Goal: Information Seeking & Learning: Learn about a topic

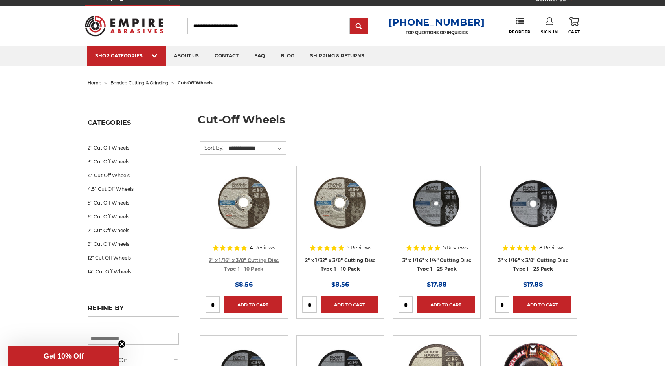
click at [245, 259] on link "2" x 1/16" x 3/8" Cutting Disc Type 1 - 10 Pack" at bounding box center [244, 265] width 70 height 15
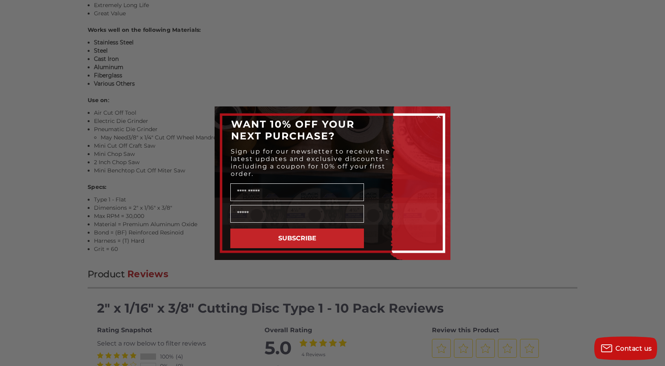
scroll to position [685, 0]
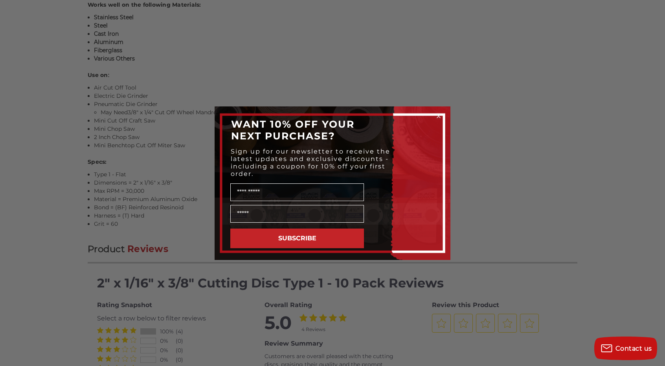
click at [440, 116] on circle "Close dialog" at bounding box center [438, 115] width 7 height 7
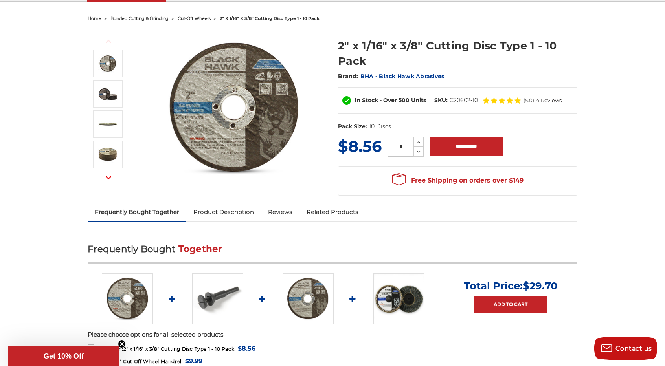
scroll to position [73, 0]
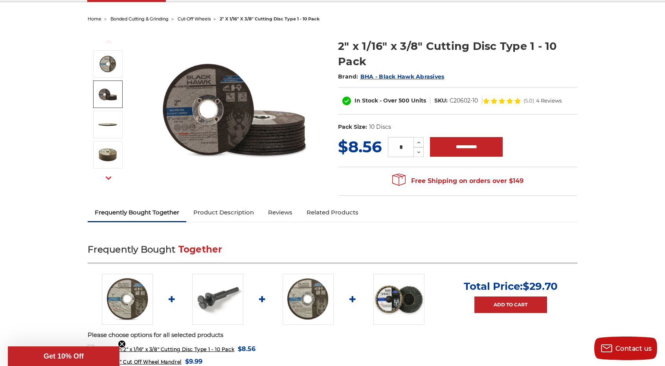
click at [190, 123] on img at bounding box center [233, 108] width 157 height 157
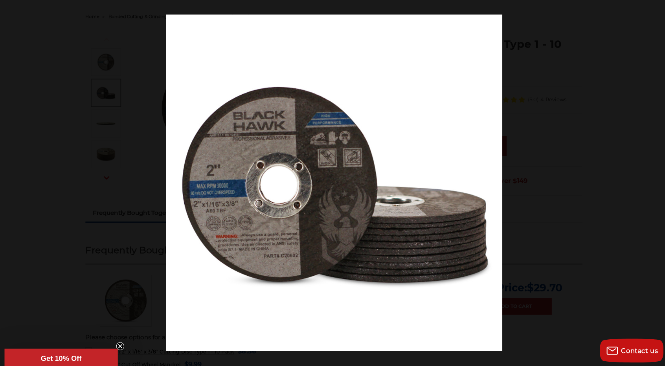
scroll to position [73, 0]
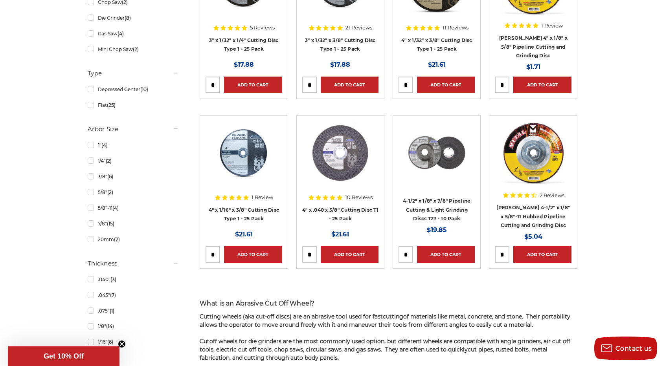
scroll to position [417, 0]
